Goal: Communication & Community: Ask a question

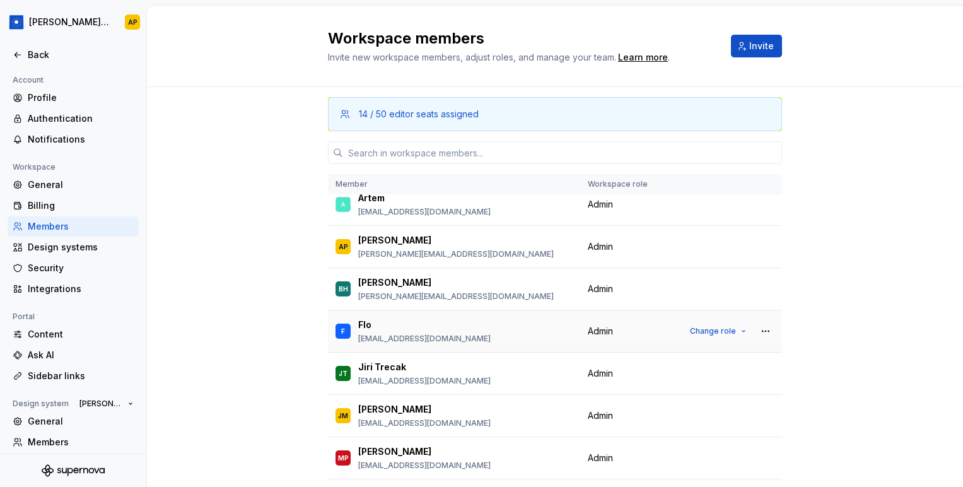
scroll to position [37, 0]
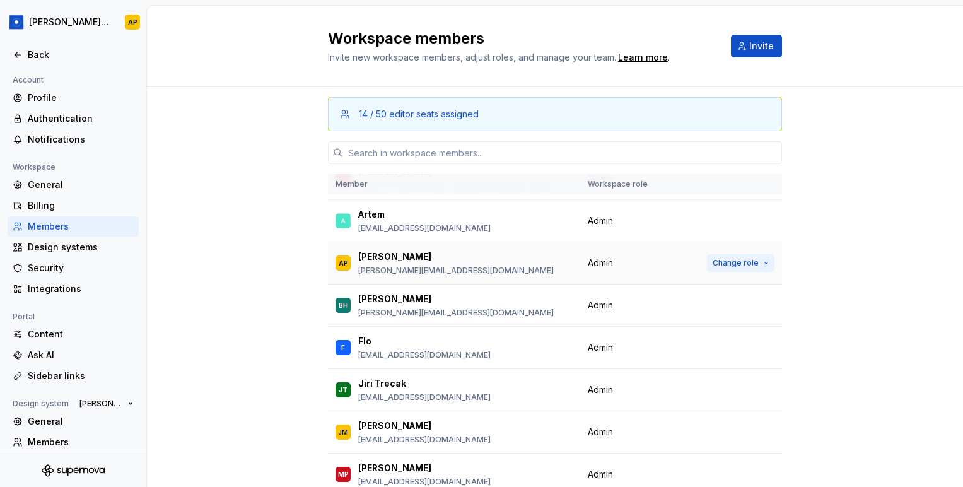
click at [744, 260] on span "Change role" at bounding box center [736, 263] width 46 height 10
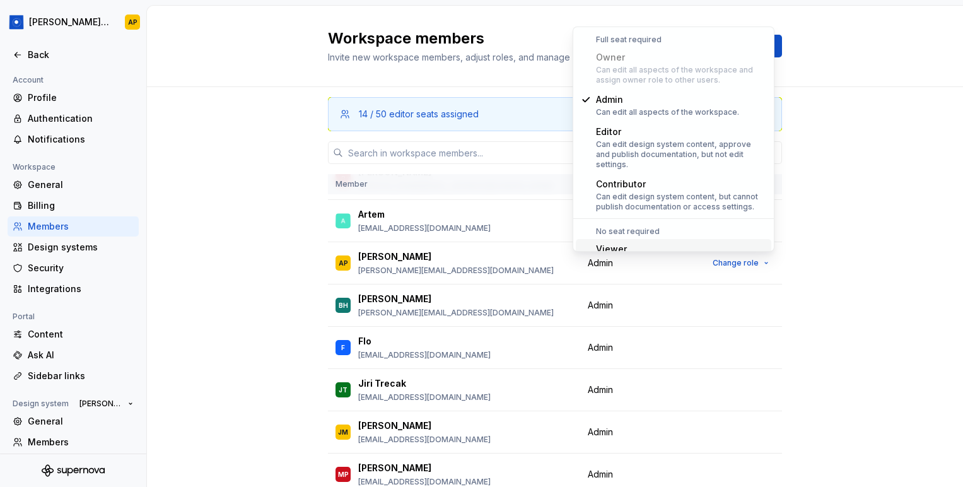
click at [649, 243] on div "Viewer" at bounding box center [658, 249] width 124 height 13
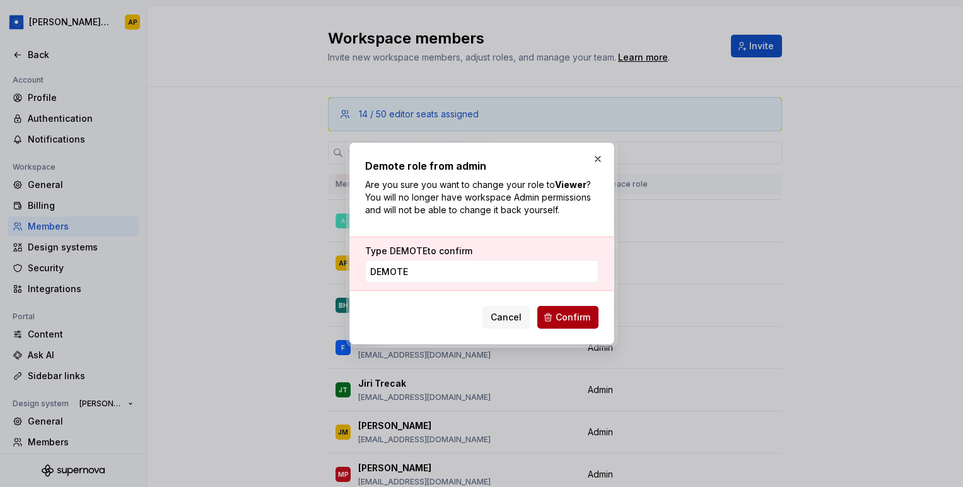
type input "demote"
click at [556, 320] on span "Confirm" at bounding box center [573, 317] width 35 height 13
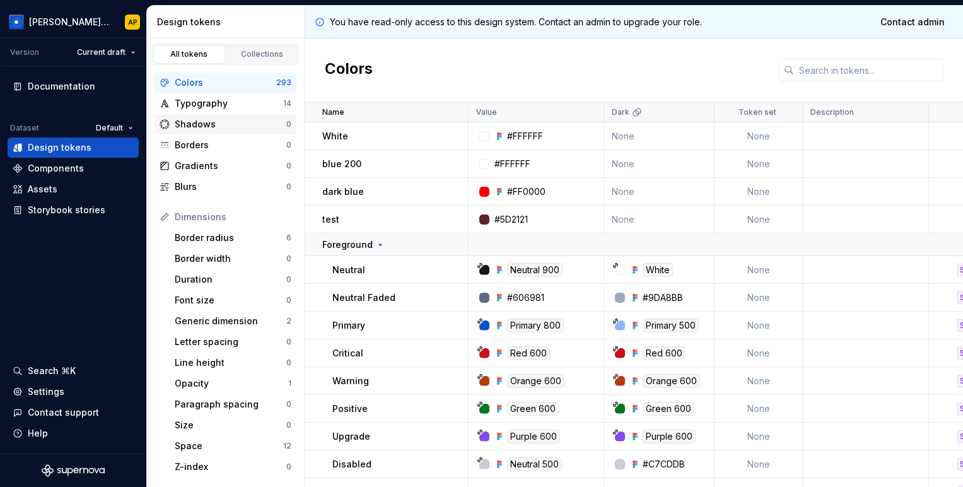
click at [201, 118] on div "Shadows" at bounding box center [231, 124] width 112 height 13
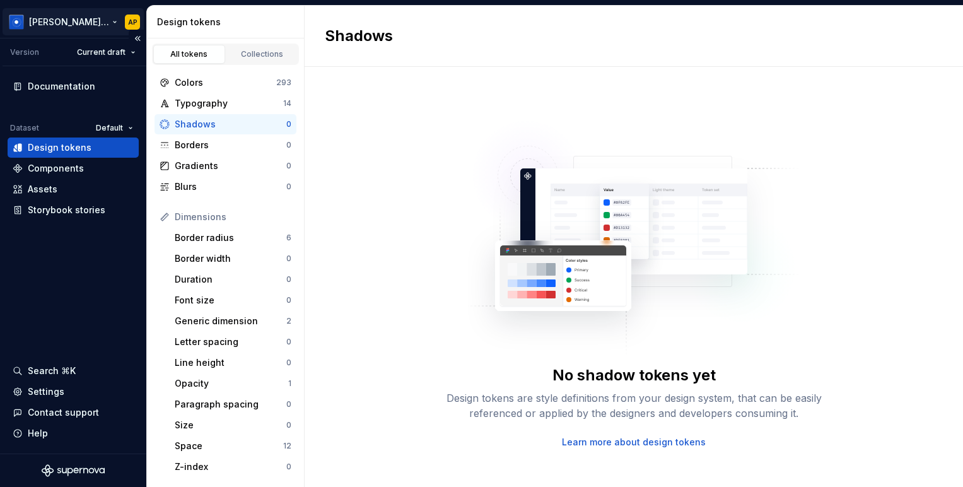
click at [95, 20] on html "Brandon Design System AP Version Current draft Documentation Dataset Default De…" at bounding box center [481, 243] width 963 height 487
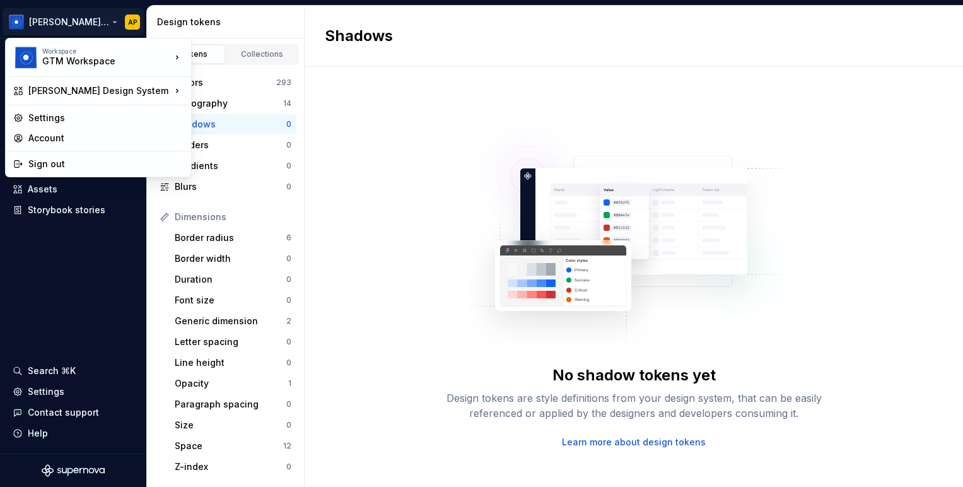
click at [61, 282] on html "Brandon Design System AP Version Current draft Documentation Dataset Default De…" at bounding box center [481, 243] width 963 height 487
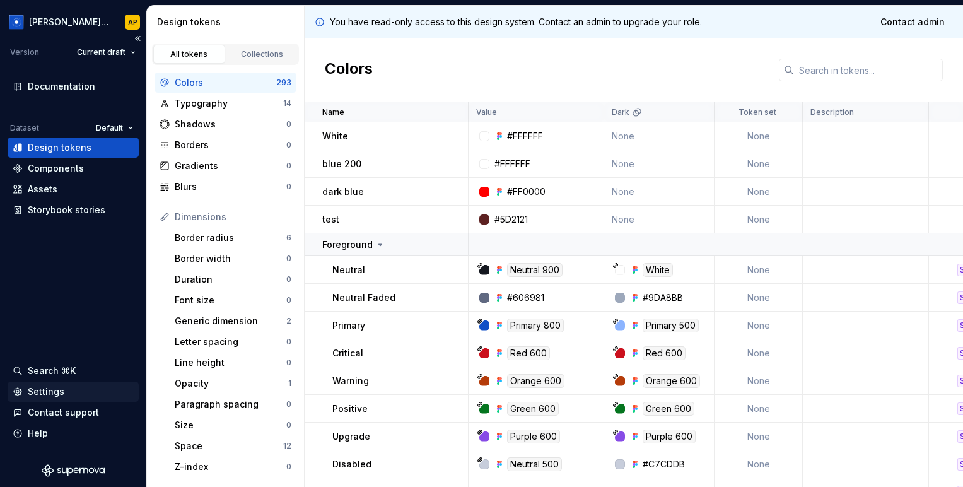
click at [62, 387] on div "Settings" at bounding box center [46, 391] width 37 height 13
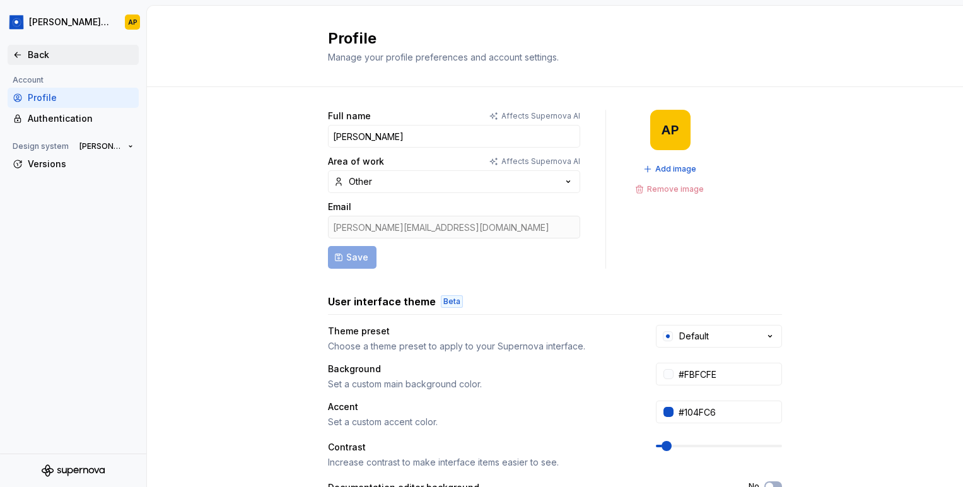
click at [47, 54] on div "Back" at bounding box center [81, 55] width 106 height 13
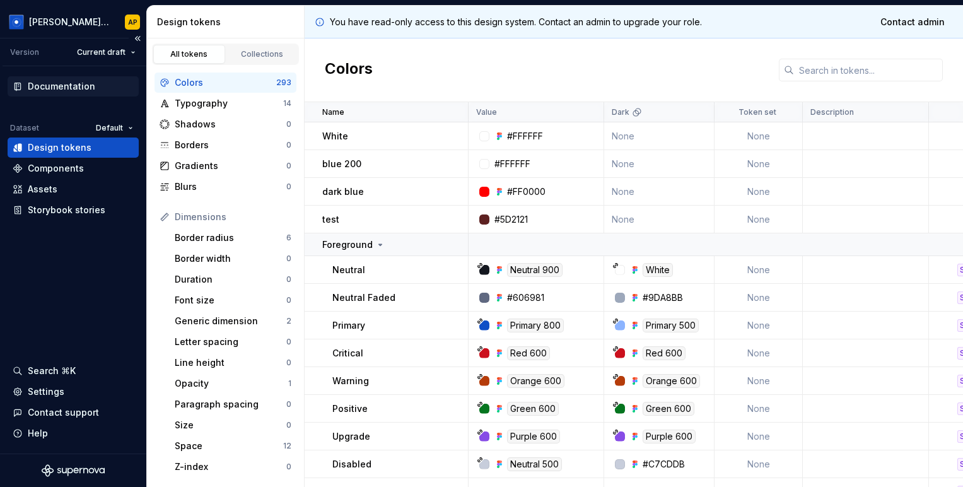
click at [47, 82] on div "Documentation" at bounding box center [61, 86] width 67 height 13
click at [33, 389] on div "Settings" at bounding box center [46, 391] width 37 height 13
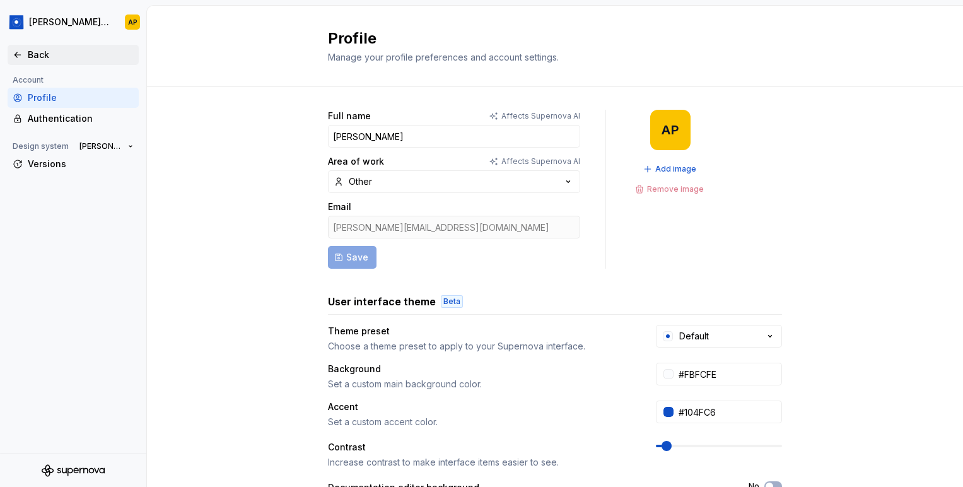
click at [36, 56] on div "Back" at bounding box center [81, 55] width 106 height 13
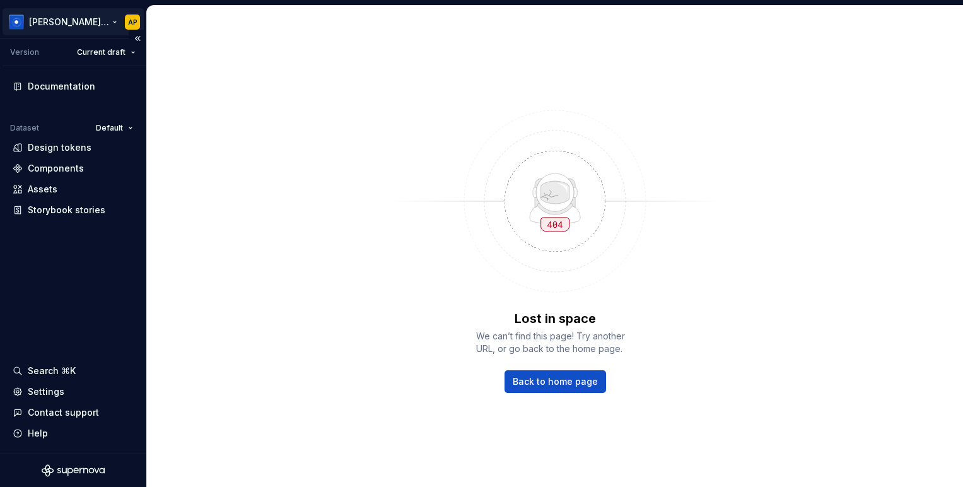
click at [52, 23] on html "[PERSON_NAME] Design System AP Version Current draft Documentation Dataset Defa…" at bounding box center [481, 243] width 963 height 487
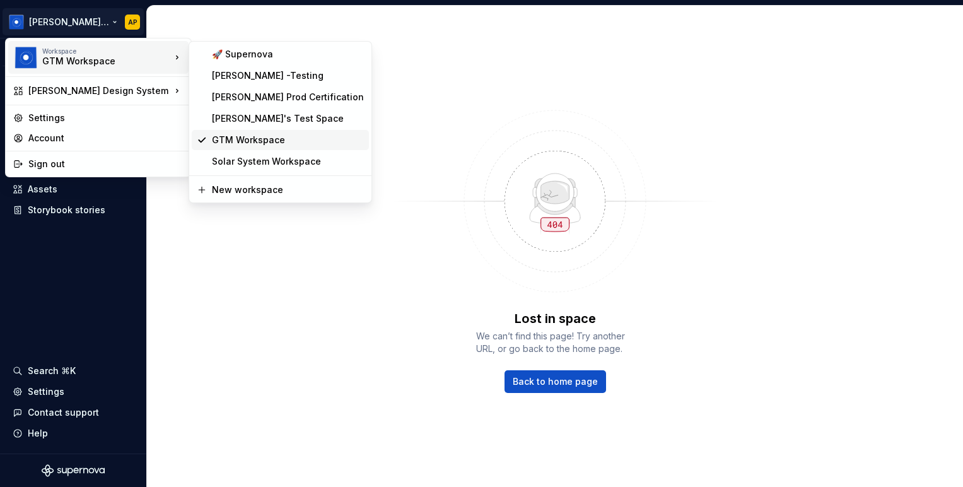
click at [226, 137] on div "GTM Workspace" at bounding box center [288, 140] width 152 height 13
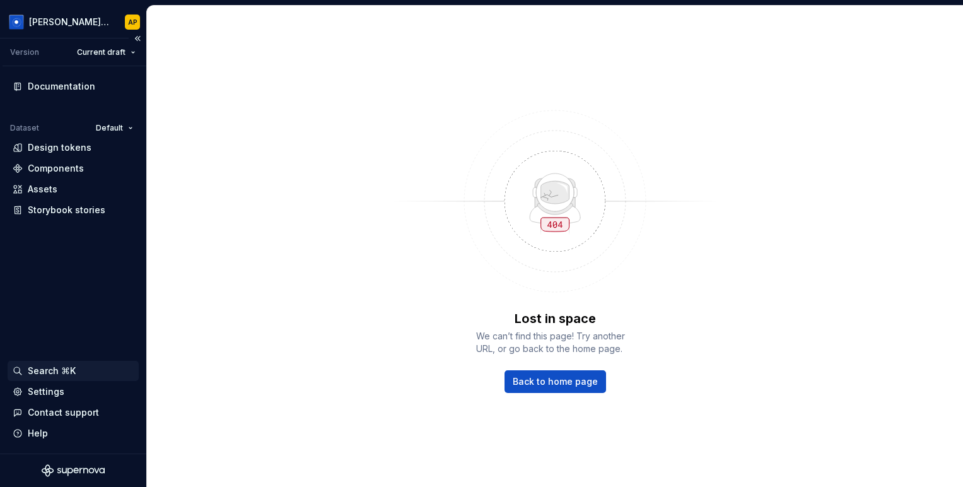
click at [48, 373] on div "Search ⌘K" at bounding box center [52, 370] width 48 height 13
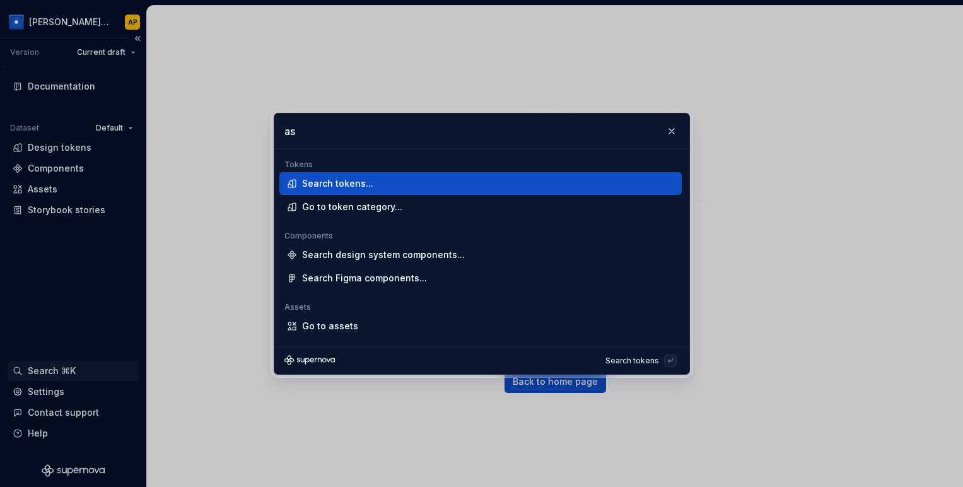
type input "ask"
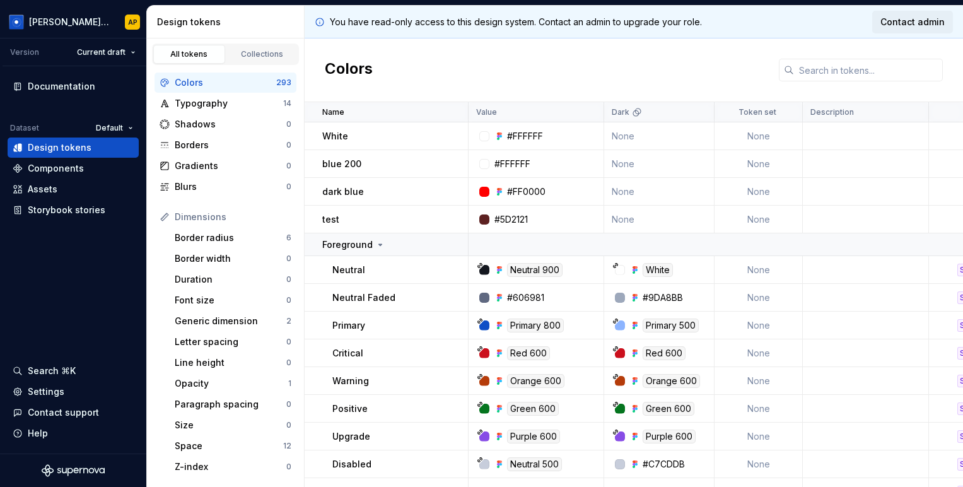
click at [897, 17] on span "Contact admin" at bounding box center [912, 22] width 64 height 13
click at [320, 19] on icon at bounding box center [320, 22] width 10 height 10
click at [320, 22] on icon at bounding box center [320, 22] width 10 height 10
